Goal: Information Seeking & Learning: Check status

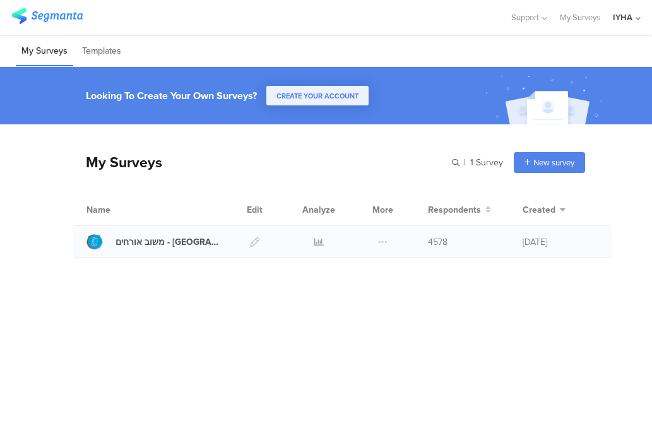
click at [324, 247] on div at bounding box center [319, 242] width 38 height 32
click at [317, 242] on icon at bounding box center [318, 241] width 9 height 9
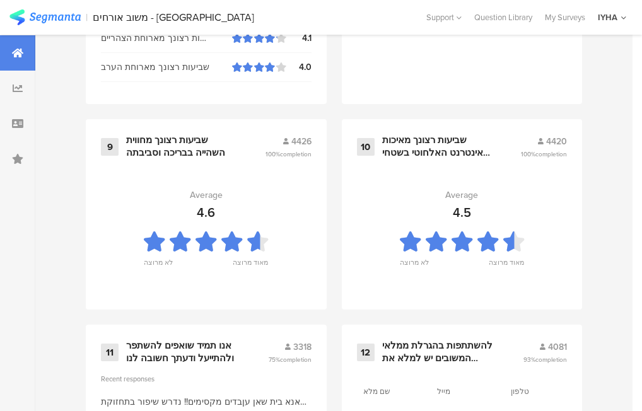
scroll to position [1465, 0]
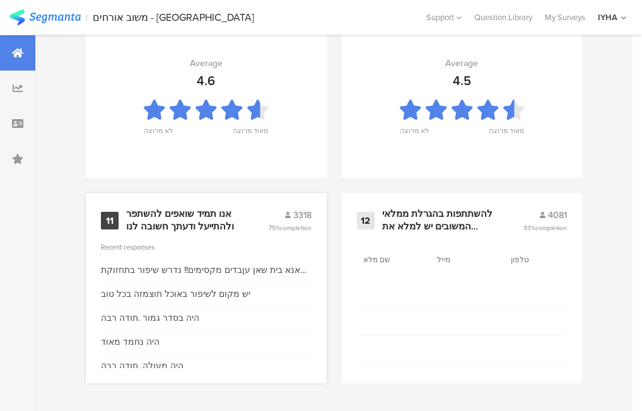
click at [110, 226] on div "11" at bounding box center [110, 221] width 18 height 18
